Goal: Book appointment/travel/reservation

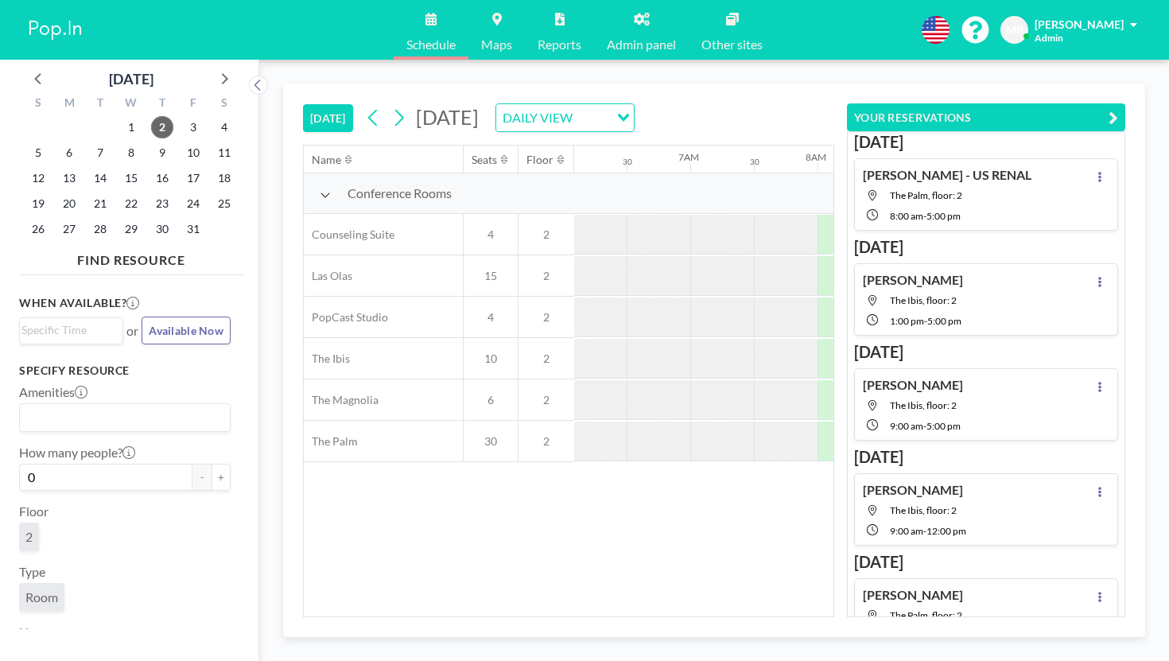
scroll to position [0, 775]
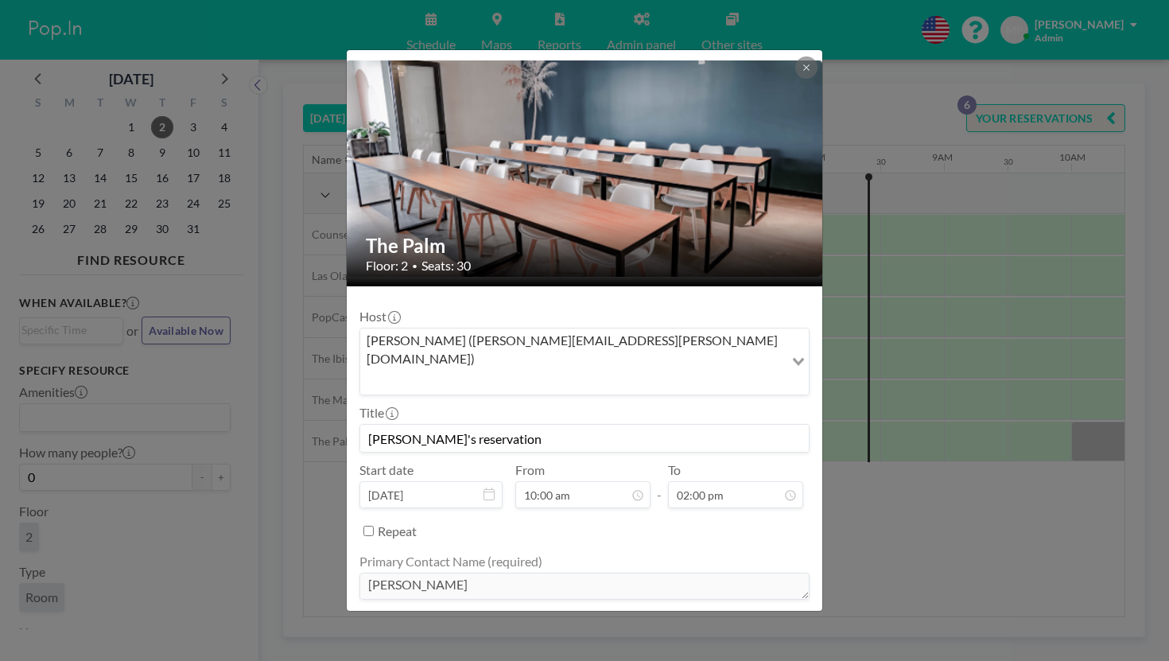
click at [851, 427] on div "The Palm Floor: 2 • Seats: 30 Host [PERSON_NAME] ([PERSON_NAME][EMAIL_ADDRESS][…" at bounding box center [584, 330] width 1169 height 661
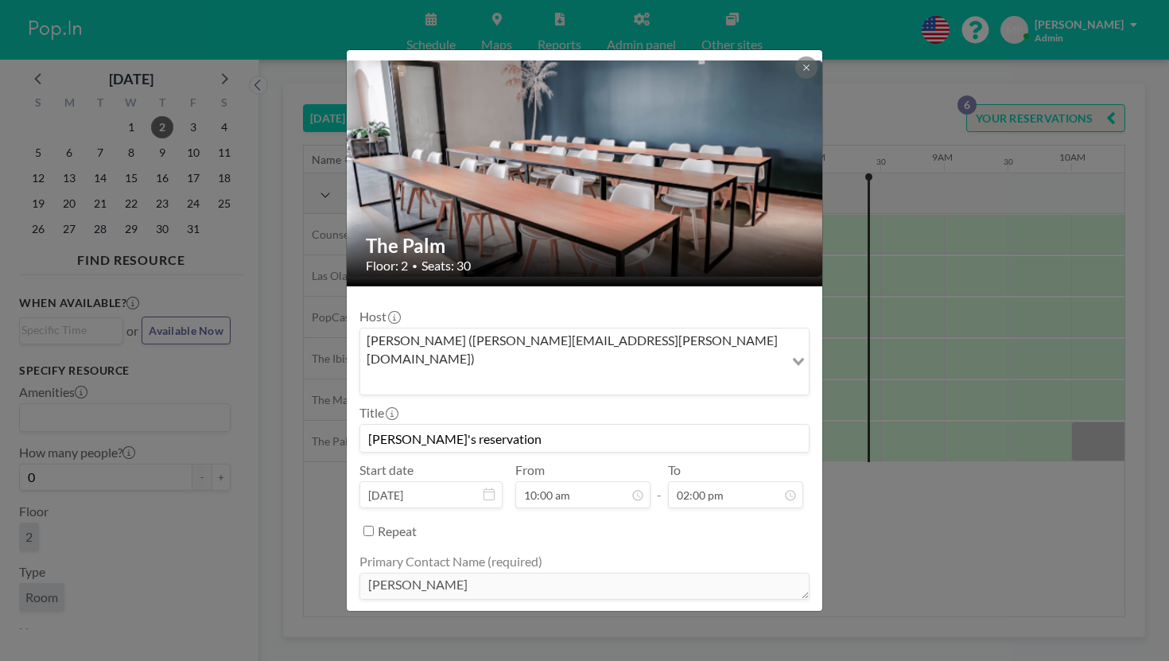
scroll to position [48, 0]
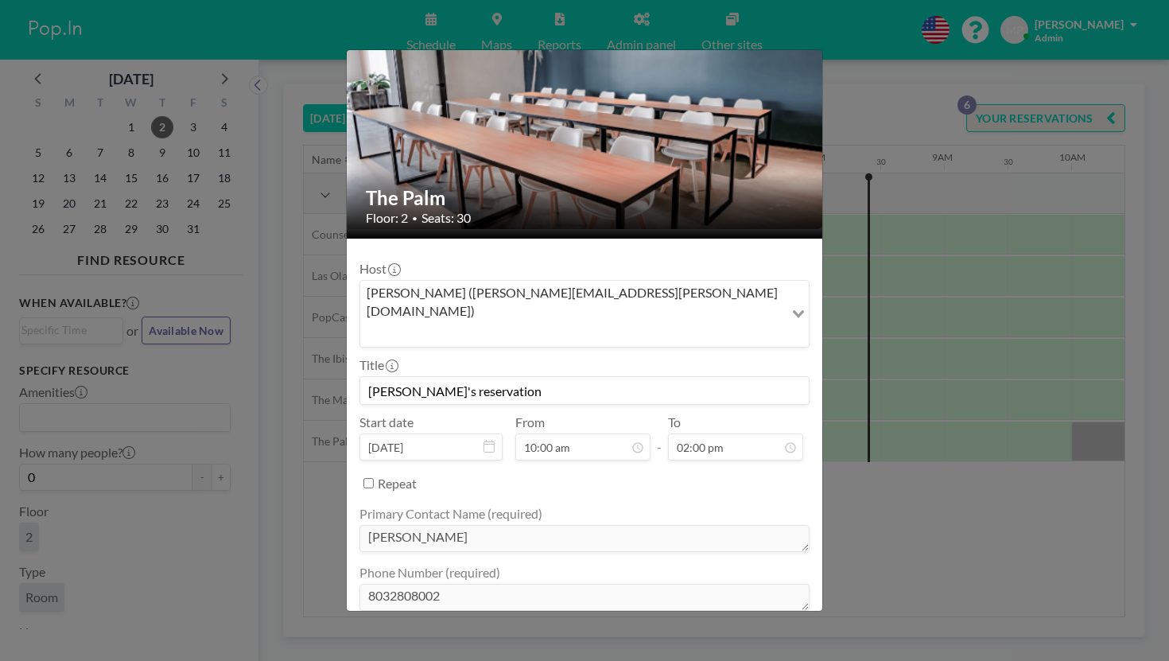
click at [855, 456] on div "The Palm Floor: 2 • Seats: 30 Host [PERSON_NAME] ([PERSON_NAME][EMAIL_ADDRESS][…" at bounding box center [584, 330] width 1169 height 661
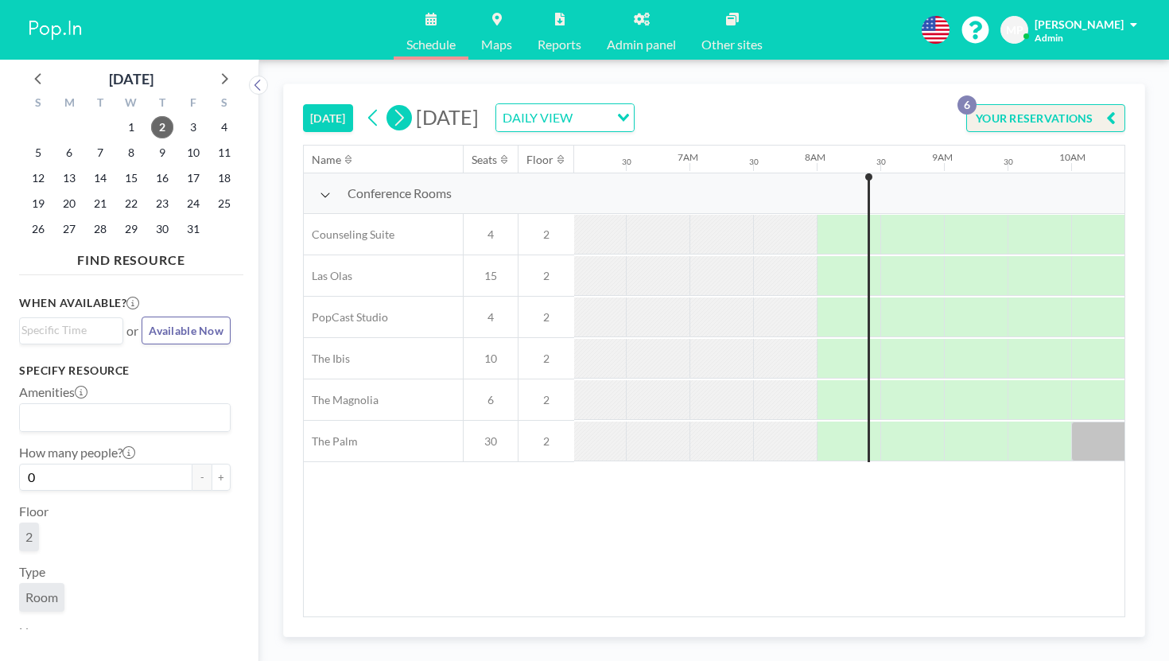
click at [386, 105] on button at bounding box center [398, 117] width 25 height 25
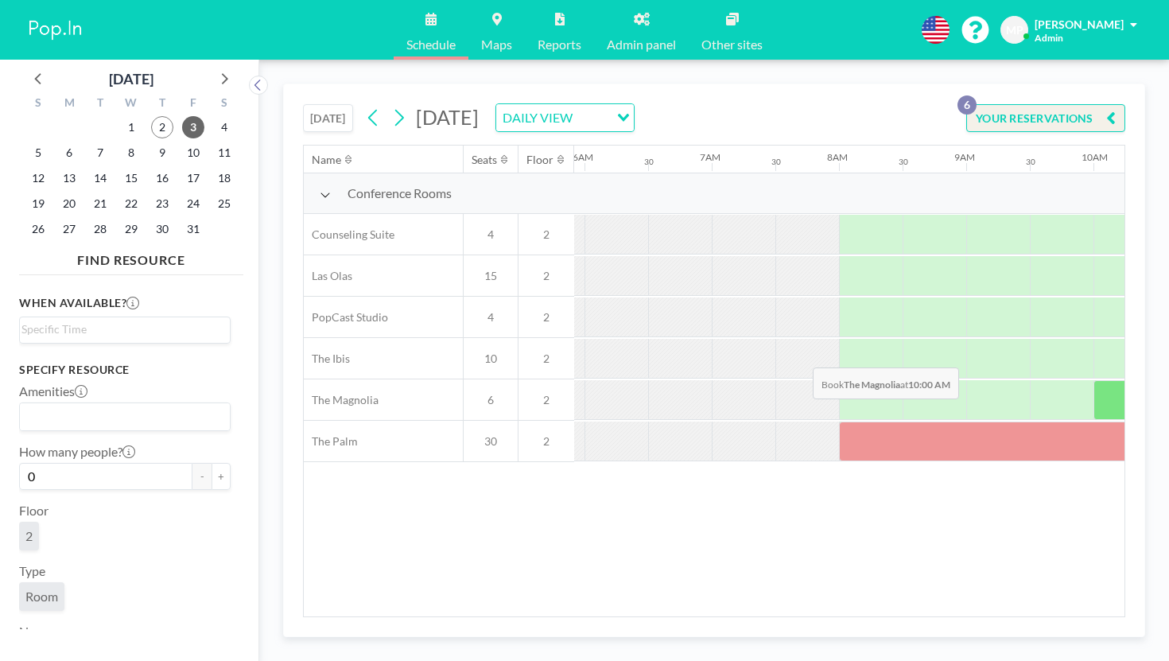
scroll to position [0, 775]
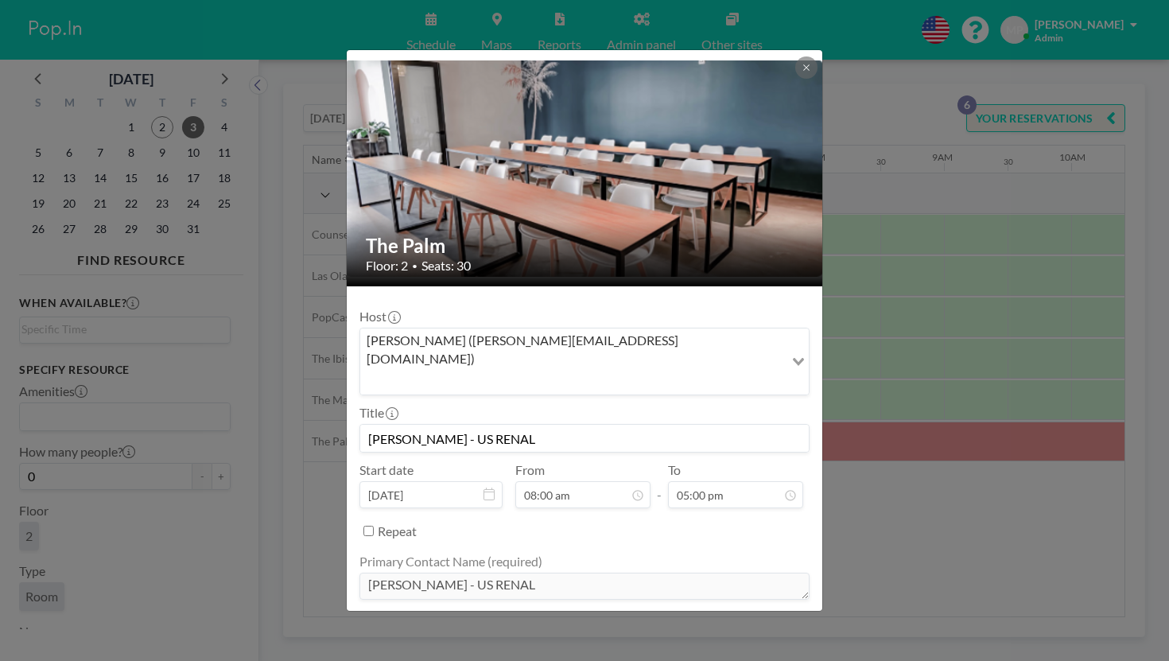
click at [880, 439] on div "The Palm Floor: 2 • Seats: 30 Host [PERSON_NAME] ([PERSON_NAME][EMAIL_ADDRESS][…" at bounding box center [584, 330] width 1169 height 661
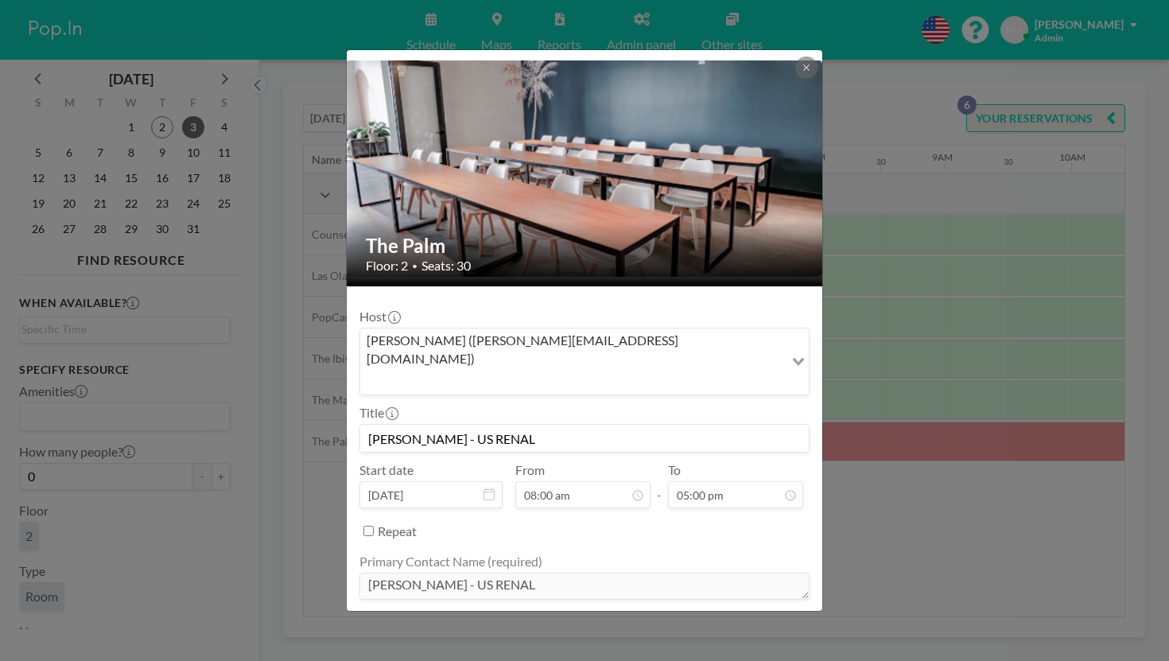
scroll to position [406, 0]
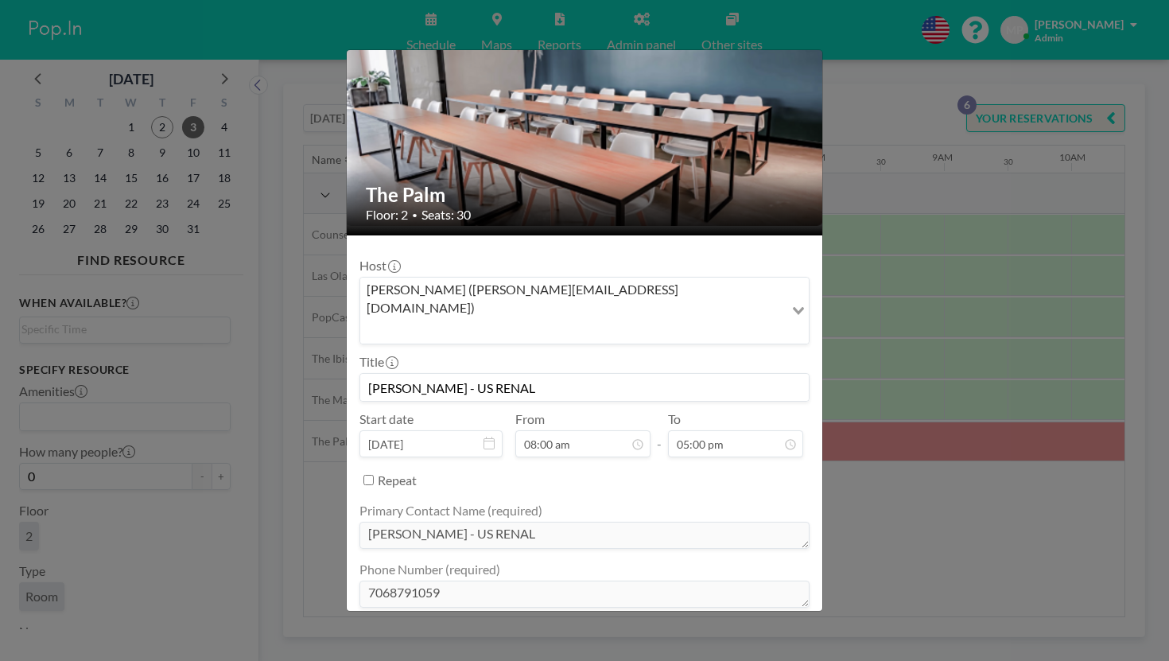
click at [871, 537] on div "The Palm Floor: 2 • Seats: 30 Host [PERSON_NAME] ([PERSON_NAME][EMAIL_ADDRESS][…" at bounding box center [584, 330] width 1169 height 661
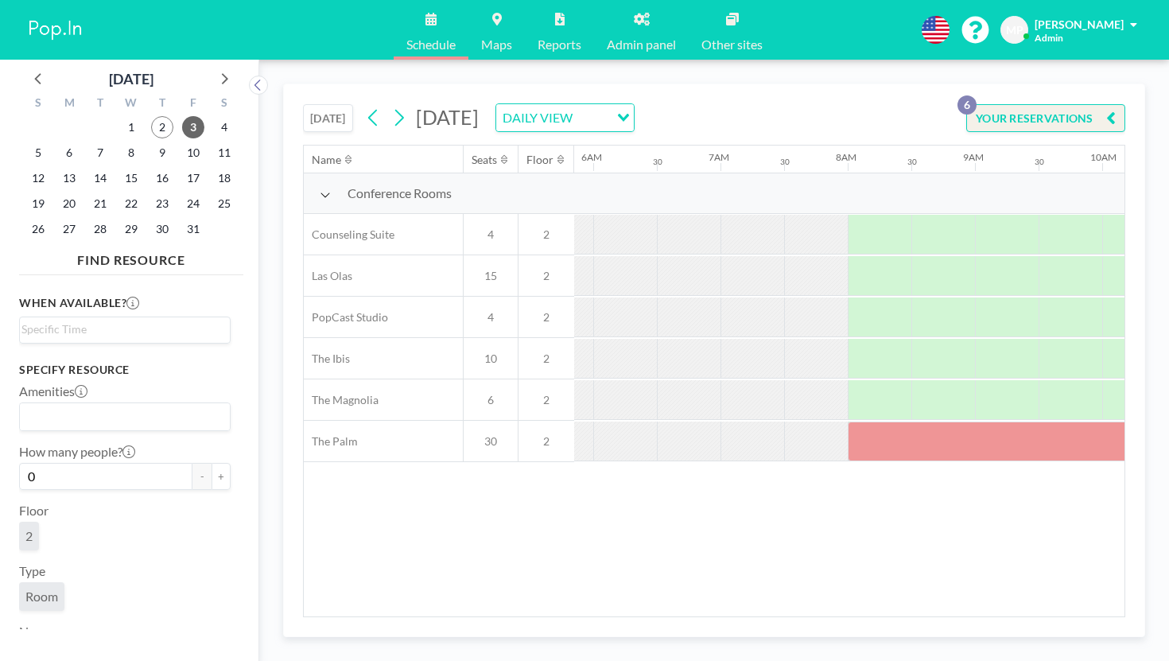
scroll to position [0, 703]
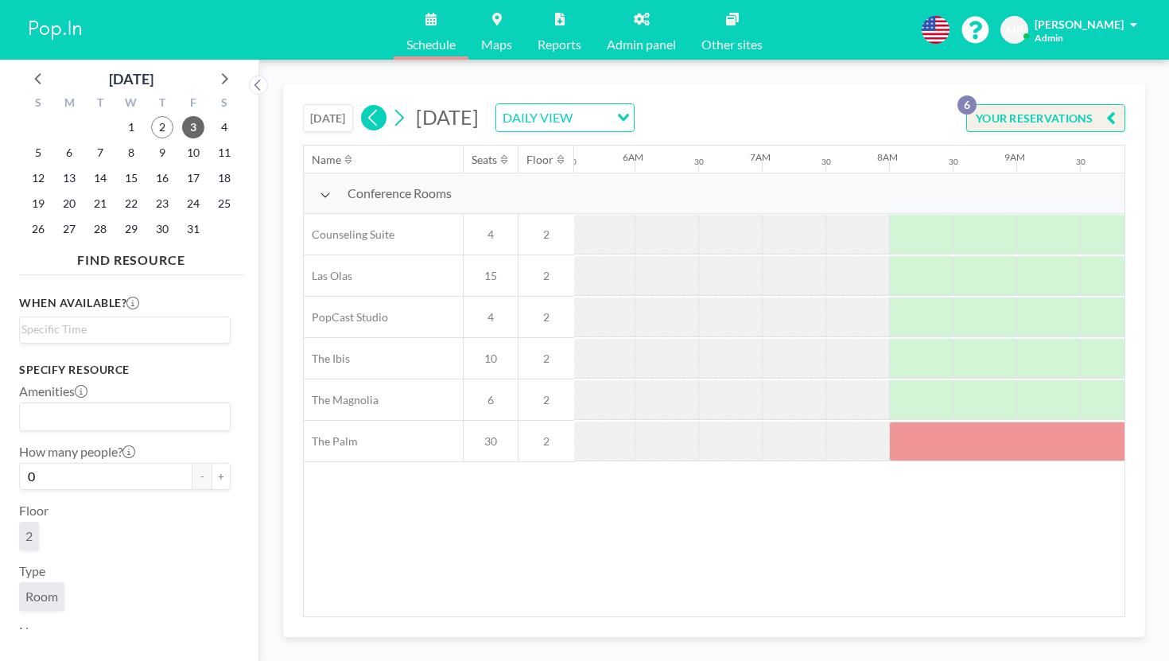
click at [303, 104] on button "[DATE]" at bounding box center [328, 118] width 50 height 28
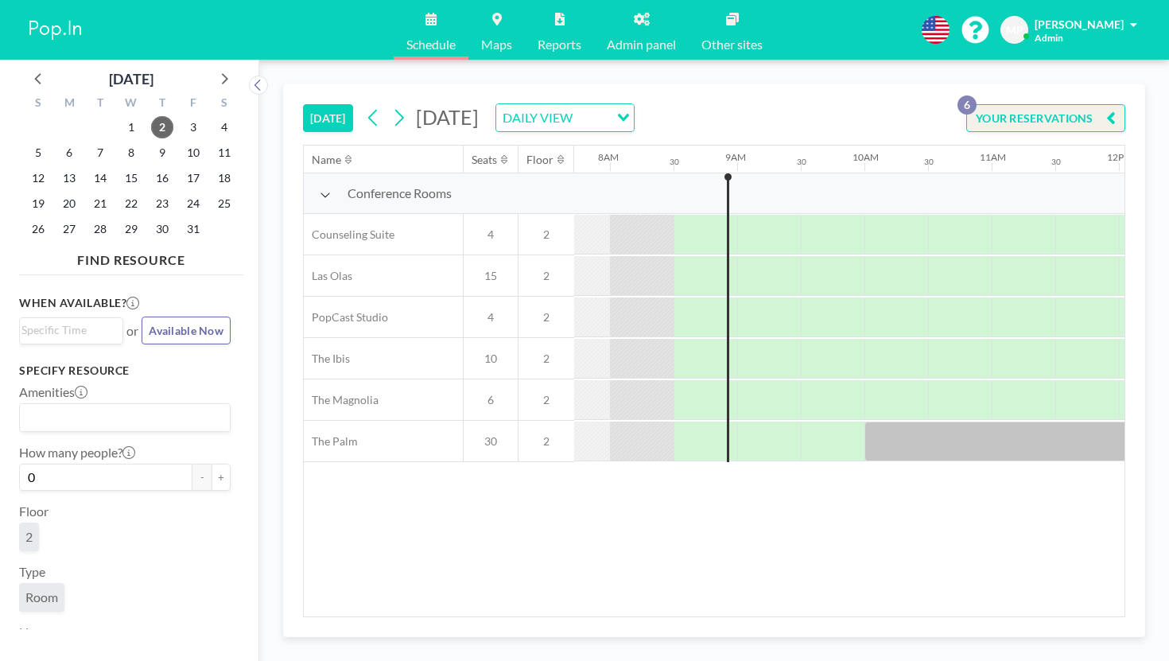
scroll to position [0, 922]
